Goal: Task Accomplishment & Management: Use online tool/utility

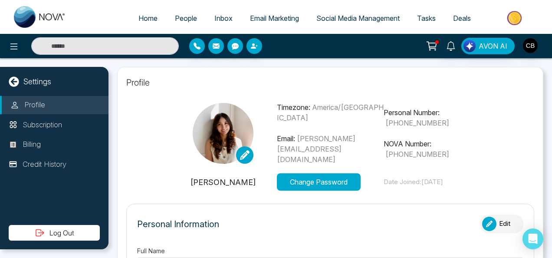
type input "**********"
click at [257, 24] on link "Email Marketing" at bounding box center [274, 18] width 66 height 16
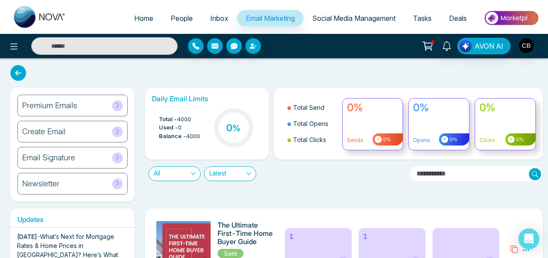
click at [106, 183] on div "Newsletter" at bounding box center [72, 184] width 110 height 22
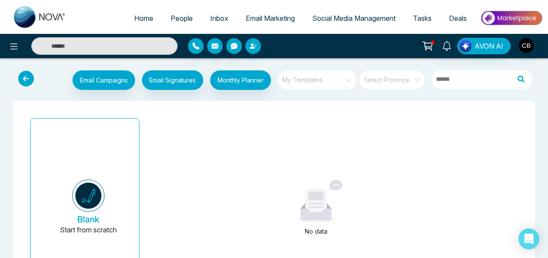
click at [309, 73] on span "My Templates" at bounding box center [317, 79] width 71 height 13
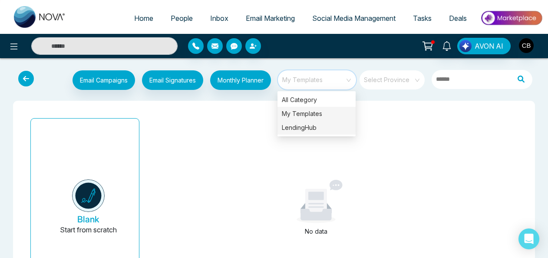
click at [295, 122] on div "LendingHub" at bounding box center [316, 128] width 78 height 14
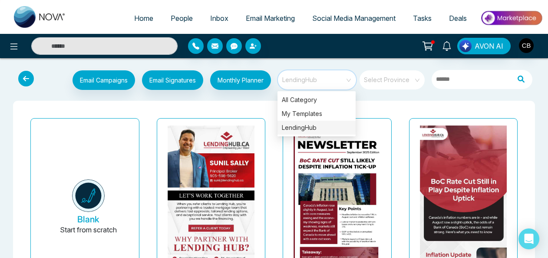
click at [303, 126] on div "LendingHub" at bounding box center [316, 128] width 78 height 14
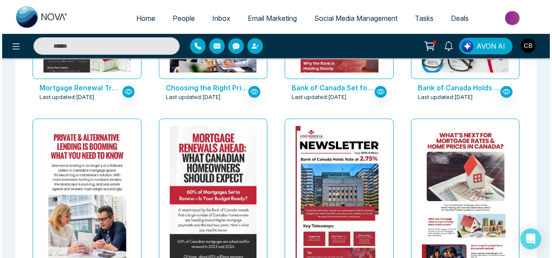
scroll to position [847, 0]
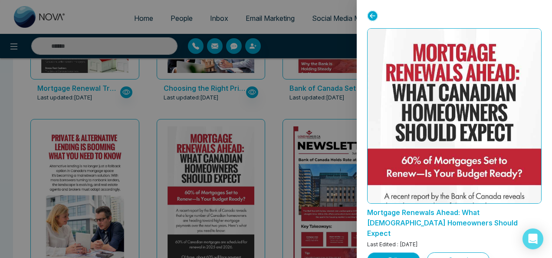
click at [392, 252] on button "Edit" at bounding box center [393, 259] width 53 height 15
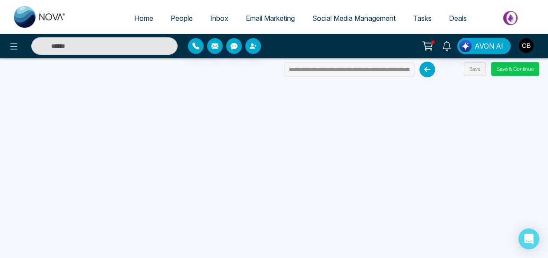
click at [506, 71] on button "Save & Continue" at bounding box center [515, 69] width 48 height 14
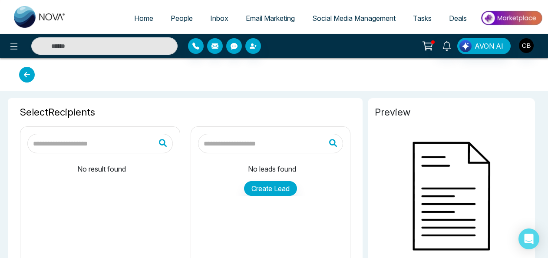
type input "**********"
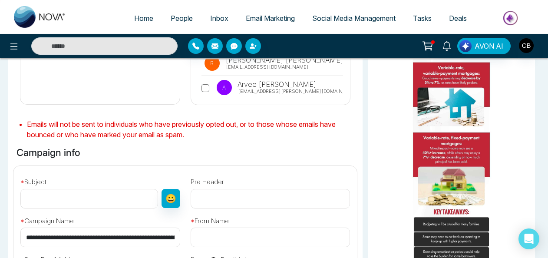
scroll to position [218, 0]
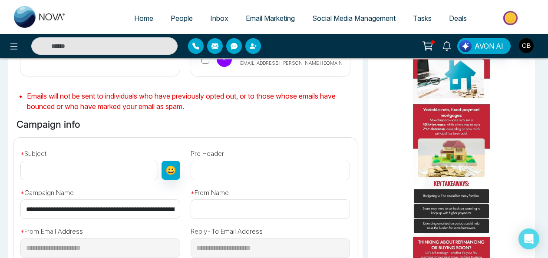
click at [124, 161] on input "text" at bounding box center [89, 171] width 138 height 20
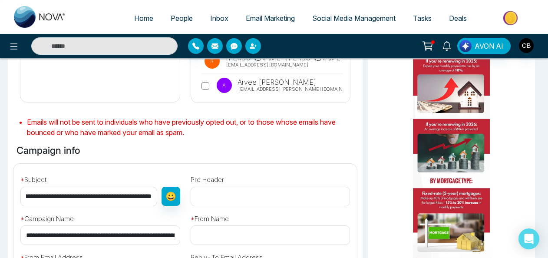
scroll to position [0, 79]
type input "**********"
click at [253, 225] on input "text" at bounding box center [270, 235] width 160 height 20
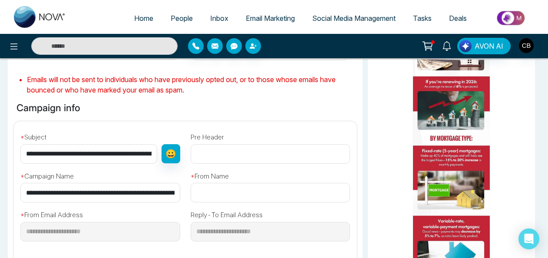
scroll to position [236, 0]
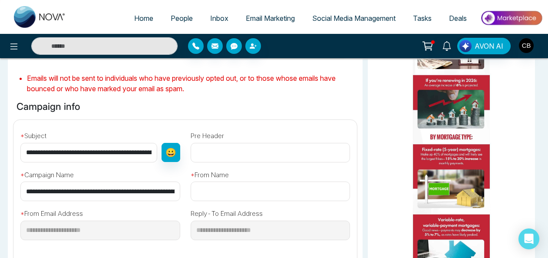
click at [245, 181] on input "text" at bounding box center [270, 191] width 160 height 20
type input "**********"
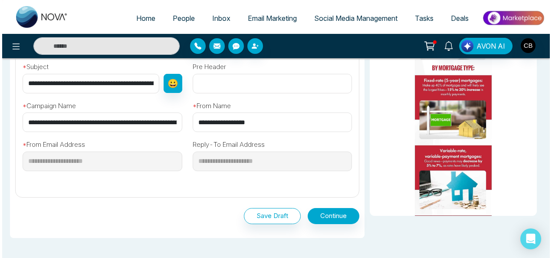
scroll to position [305, 0]
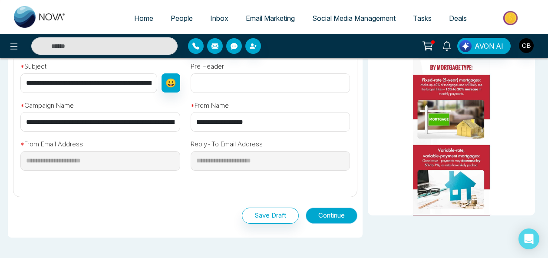
click at [326, 207] on button "Continue" at bounding box center [331, 215] width 52 height 16
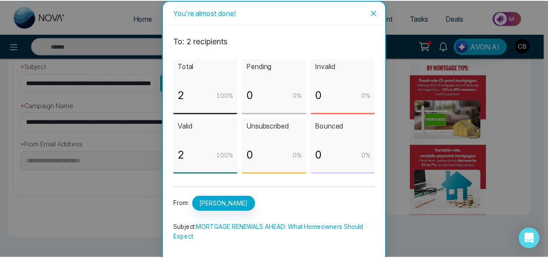
scroll to position [47, 0]
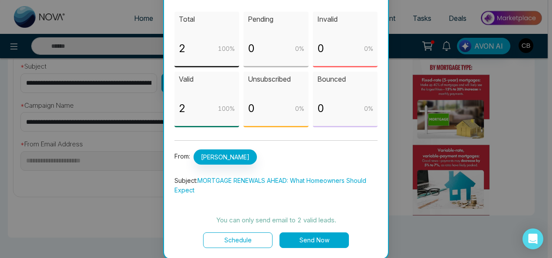
click at [303, 236] on button "Send Now" at bounding box center [313, 240] width 69 height 16
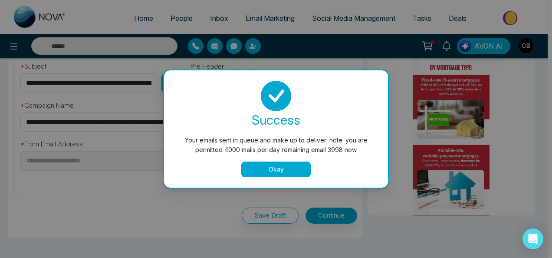
click at [262, 175] on button "Okay" at bounding box center [275, 169] width 69 height 16
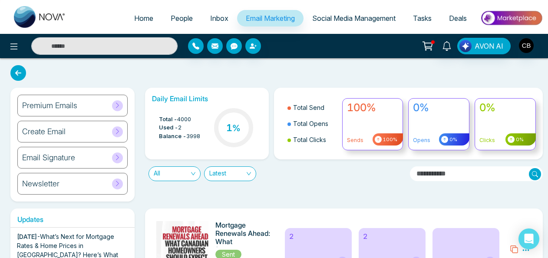
click at [135, 20] on span "Home" at bounding box center [143, 18] width 19 height 9
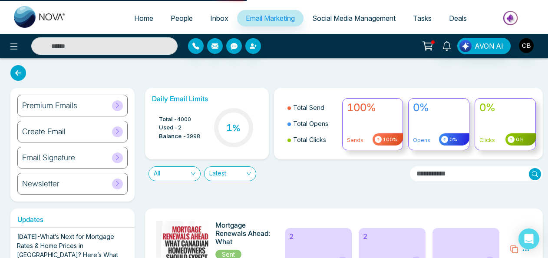
select select "*"
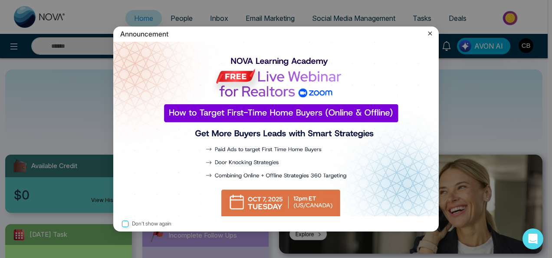
click at [430, 34] on icon at bounding box center [430, 34] width 4 height 4
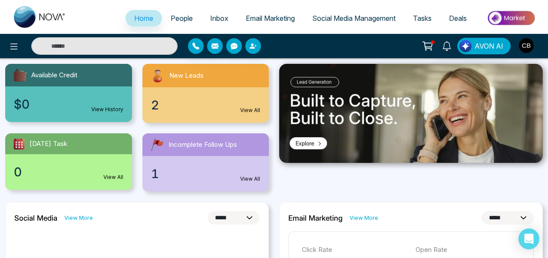
scroll to position [91, 0]
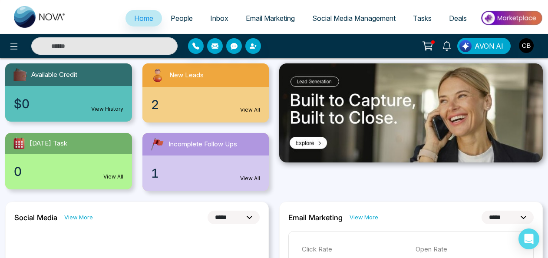
click at [246, 176] on link "View All" at bounding box center [250, 178] width 20 height 8
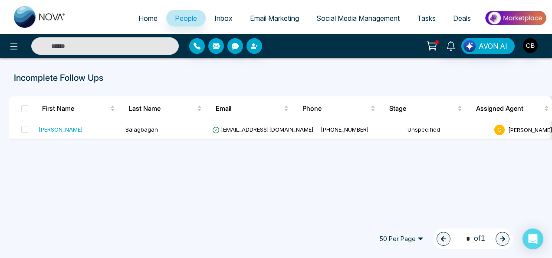
select select "*"
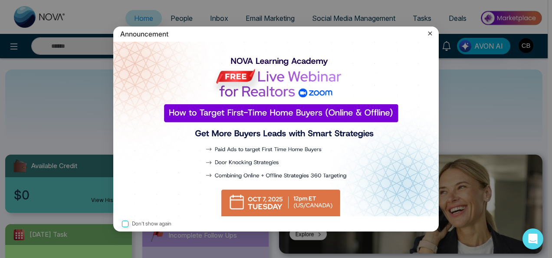
click at [434, 29] on icon at bounding box center [430, 33] width 9 height 9
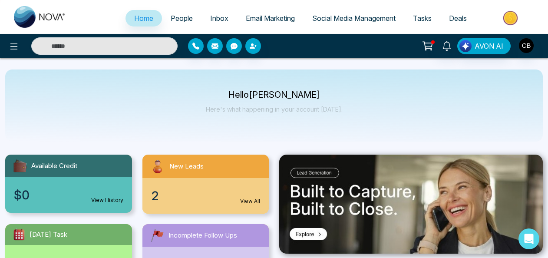
click at [451, 21] on span "Deals" at bounding box center [458, 18] width 18 height 9
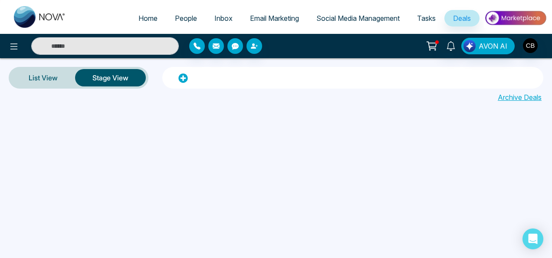
click at [108, 75] on button "Stage View" at bounding box center [110, 77] width 71 height 17
click at [43, 76] on link "List View" at bounding box center [43, 77] width 64 height 21
